Goal: Task Accomplishment & Management: Use online tool/utility

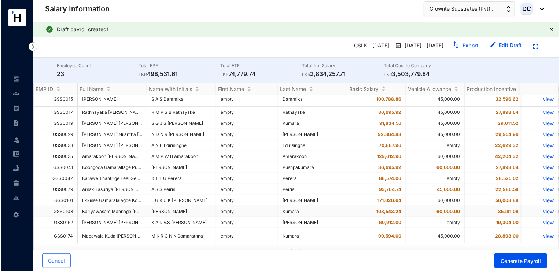
scroll to position [73, 0]
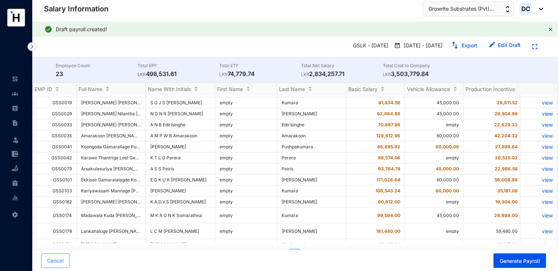
click at [58, 260] on span "Cancel" at bounding box center [55, 260] width 17 height 7
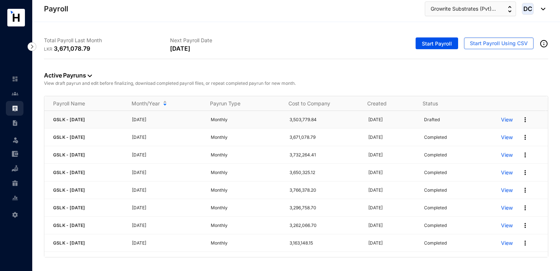
click at [519, 124] on div "View" at bounding box center [524, 120] width 47 height 12
click at [522, 120] on img at bounding box center [525, 119] width 7 height 7
click at [485, 133] on p "Delete" at bounding box center [492, 134] width 52 height 12
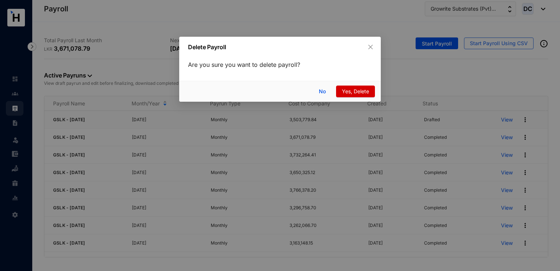
click at [369, 93] on span "Yes, Delete" at bounding box center [355, 91] width 27 height 8
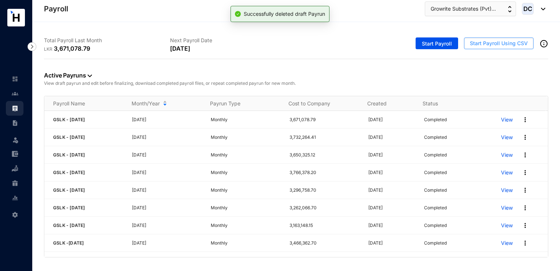
click at [484, 47] on button "Start Payroll Using CSV" at bounding box center [499, 43] width 70 height 12
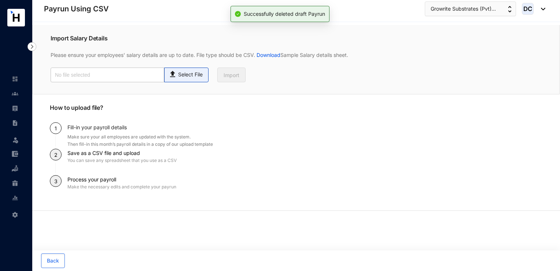
click at [191, 73] on p "Select File" at bounding box center [190, 75] width 25 height 8
click at [0, 0] on input "Select File" at bounding box center [0, 0] width 0 height 0
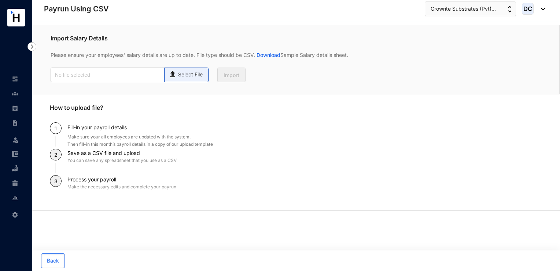
type input "Payroll Uploaded File- GSLK- [DATE].csv"
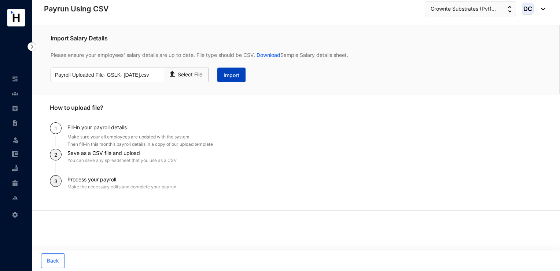
click at [225, 79] on button "Import" at bounding box center [231, 74] width 28 height 15
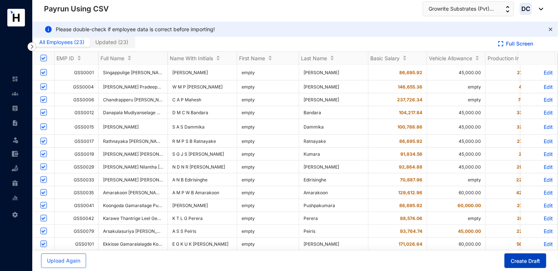
click at [532, 258] on span "Create Draft" at bounding box center [525, 260] width 29 height 7
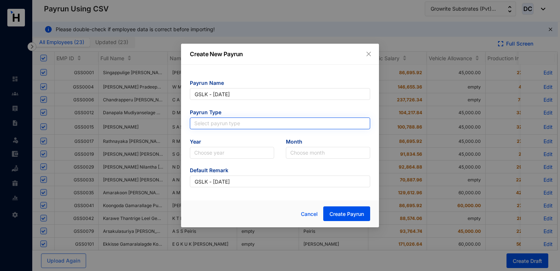
click at [246, 121] on input "search" at bounding box center [280, 123] width 172 height 11
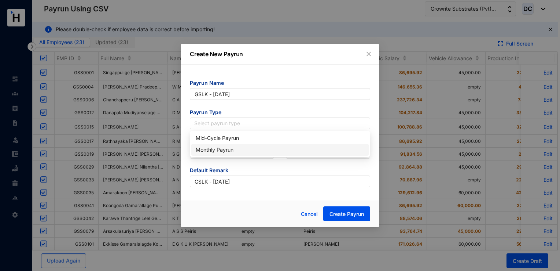
click at [227, 147] on div "Monthly Payrun" at bounding box center [280, 150] width 169 height 8
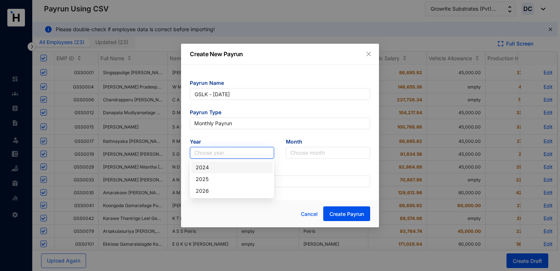
click at [239, 151] on input "search" at bounding box center [232, 152] width 76 height 11
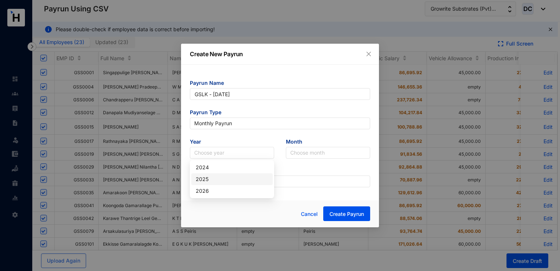
click at [241, 174] on div "2025" at bounding box center [231, 179] width 81 height 12
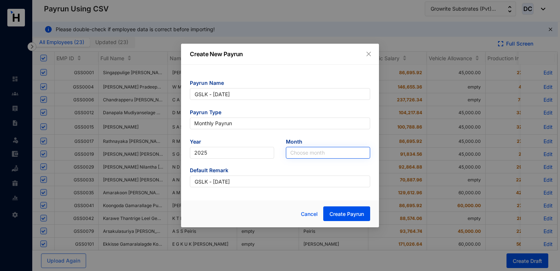
click at [297, 155] on input "search" at bounding box center [328, 152] width 76 height 11
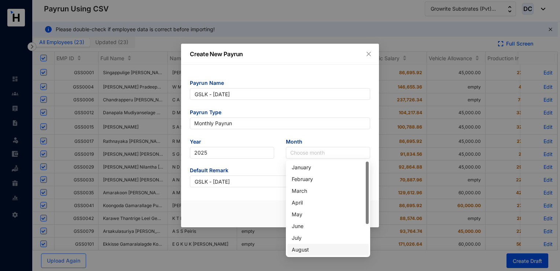
click at [301, 249] on div "August" at bounding box center [328, 249] width 73 height 8
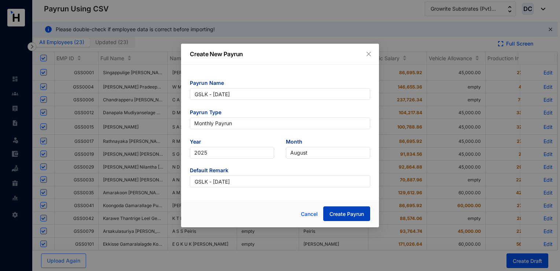
click at [346, 217] on span "Create Payrun" at bounding box center [347, 213] width 34 height 7
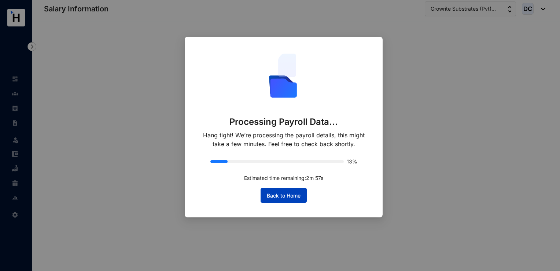
click at [284, 188] on button "Back to Home" at bounding box center [284, 195] width 46 height 15
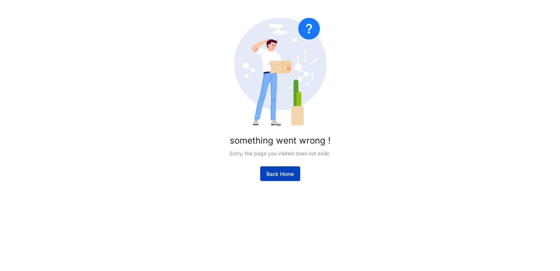
click at [292, 174] on span "Back Home" at bounding box center [280, 173] width 27 height 7
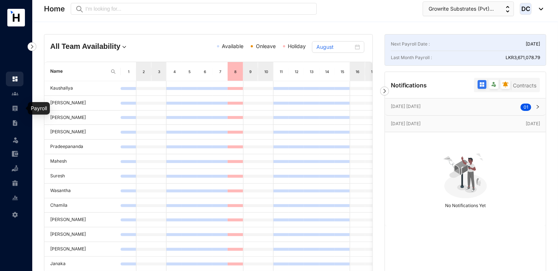
click at [15, 111] on link at bounding box center [21, 107] width 18 height 7
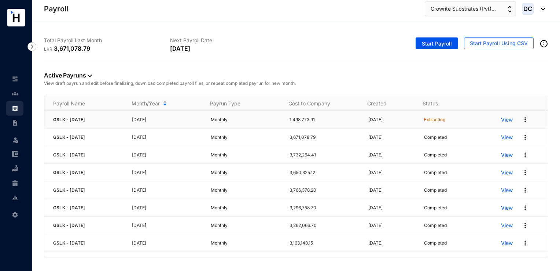
click at [522, 119] on img at bounding box center [525, 119] width 7 height 7
click at [483, 135] on p "Delete" at bounding box center [492, 134] width 52 height 12
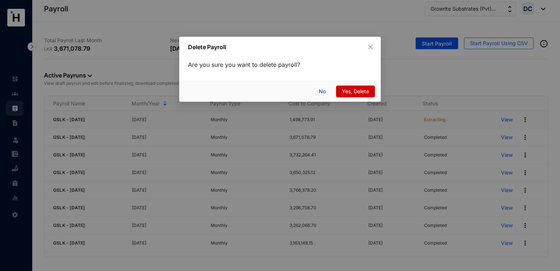
click at [358, 95] on span "Yes, Delete" at bounding box center [355, 91] width 27 height 8
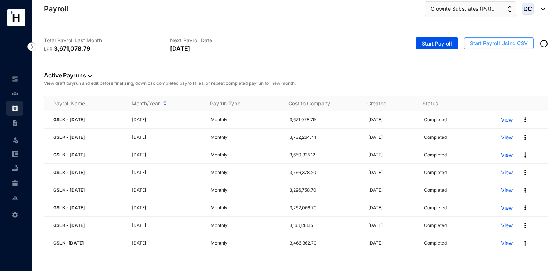
click at [501, 47] on span "Start Payroll Using CSV" at bounding box center [499, 43] width 58 height 7
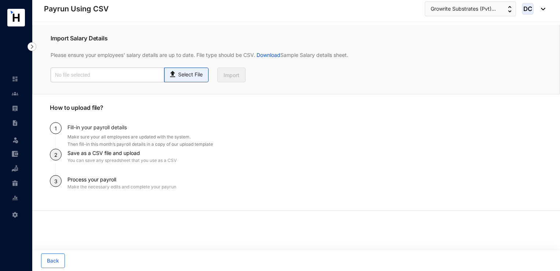
click at [198, 74] on p "Select File" at bounding box center [190, 75] width 25 height 8
click at [0, 0] on input "Select File" at bounding box center [0, 0] width 0 height 0
type input "Payroll Uploaded File- GSLK- [DATE].csv"
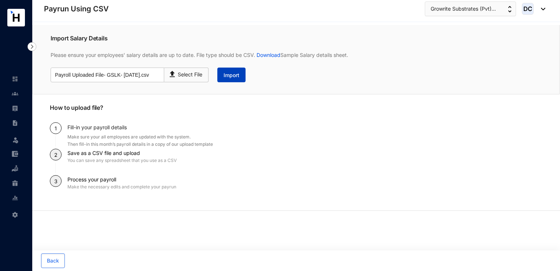
click at [232, 73] on span "Import" at bounding box center [232, 74] width 16 height 7
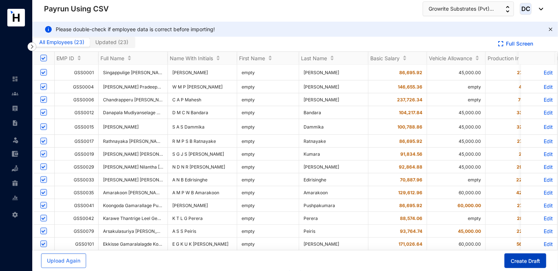
click at [530, 260] on span "Create Draft" at bounding box center [525, 260] width 29 height 7
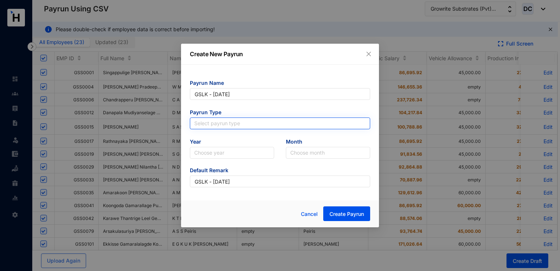
click at [254, 125] on input "search" at bounding box center [280, 123] width 172 height 11
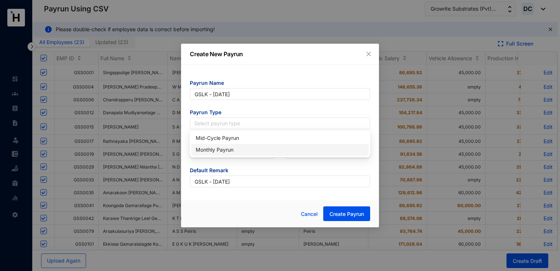
click at [249, 150] on div "Monthly Payrun" at bounding box center [280, 150] width 169 height 8
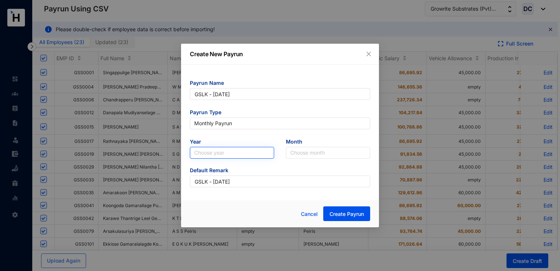
click at [240, 155] on input "search" at bounding box center [232, 152] width 76 height 11
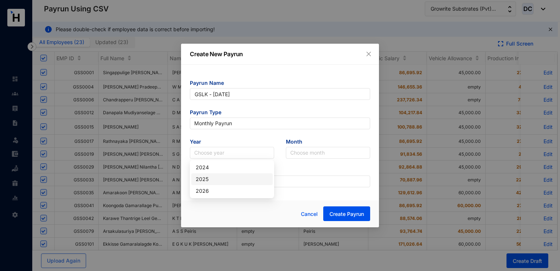
click at [229, 179] on div "2025" at bounding box center [232, 179] width 73 height 8
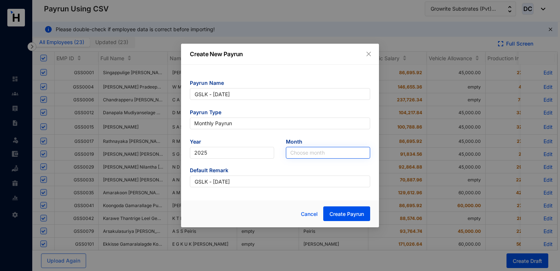
click at [304, 155] on input "search" at bounding box center [328, 152] width 76 height 11
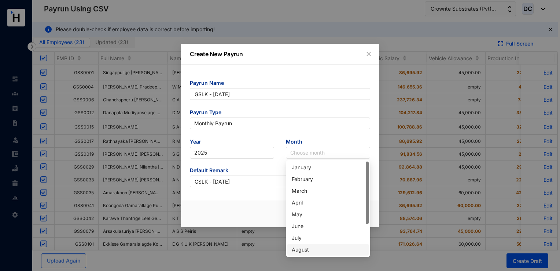
click at [303, 248] on div "August" at bounding box center [328, 249] width 73 height 8
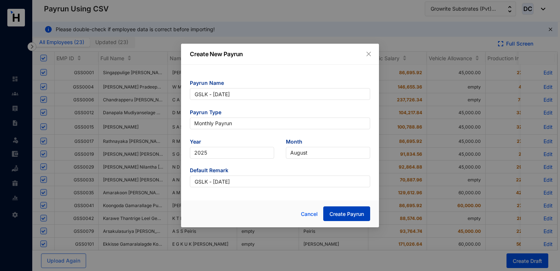
click at [345, 215] on span "Create Payrun" at bounding box center [347, 213] width 34 height 7
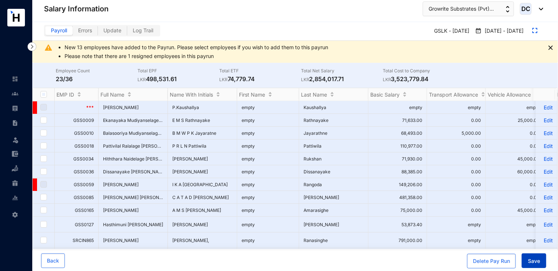
click at [538, 260] on span "Save" at bounding box center [534, 260] width 12 height 7
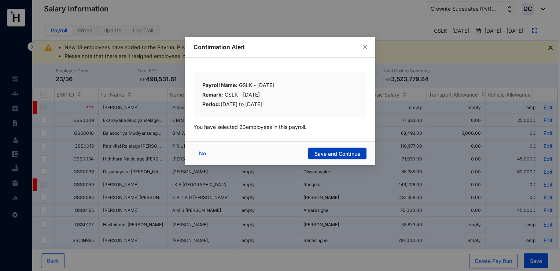
click at [326, 154] on span "Save and Continue" at bounding box center [338, 153] width 46 height 7
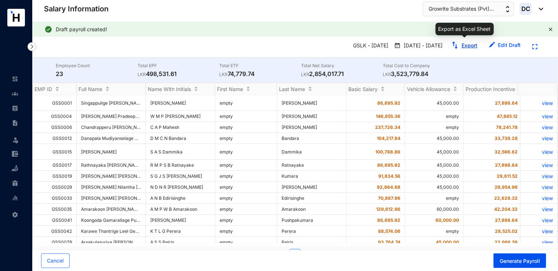
click at [466, 43] on link "Export" at bounding box center [470, 45] width 16 height 6
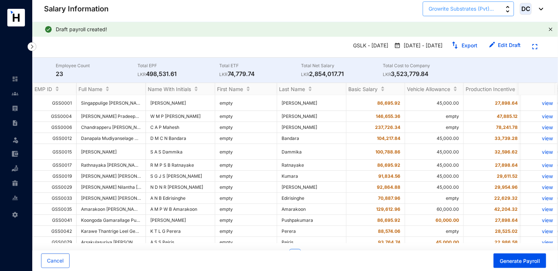
click at [474, 11] on span "Growrite Substrates (Pvt)..." at bounding box center [461, 9] width 65 height 8
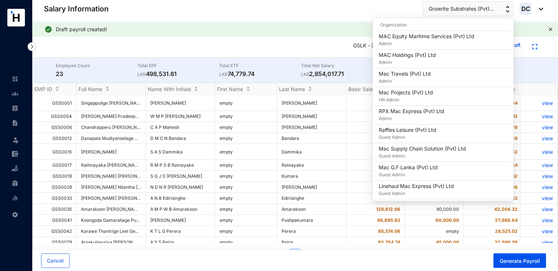
click at [318, 17] on header "Salary Information Growrite Substrates (Pvt)... DC" at bounding box center [295, 11] width 526 height 22
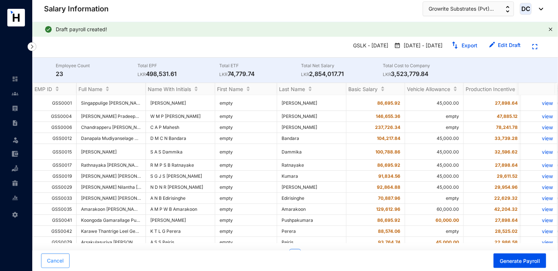
click at [58, 260] on span "Cancel" at bounding box center [55, 260] width 17 height 7
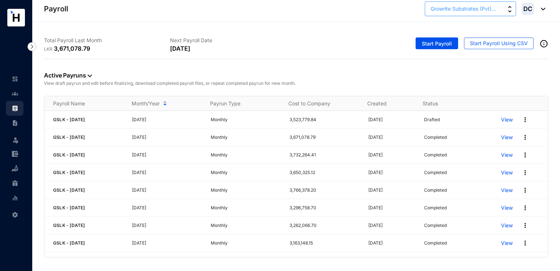
click at [469, 11] on span "Growrite Substrates (Pvt)..." at bounding box center [463, 9] width 65 height 8
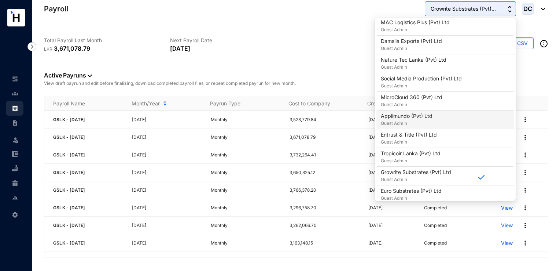
scroll to position [220, 0]
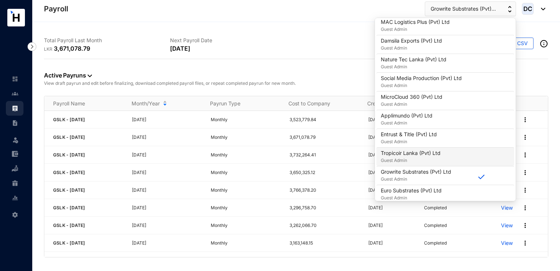
click at [419, 159] on p "Guest Admin" at bounding box center [411, 160] width 60 height 7
